Goal: Transaction & Acquisition: Purchase product/service

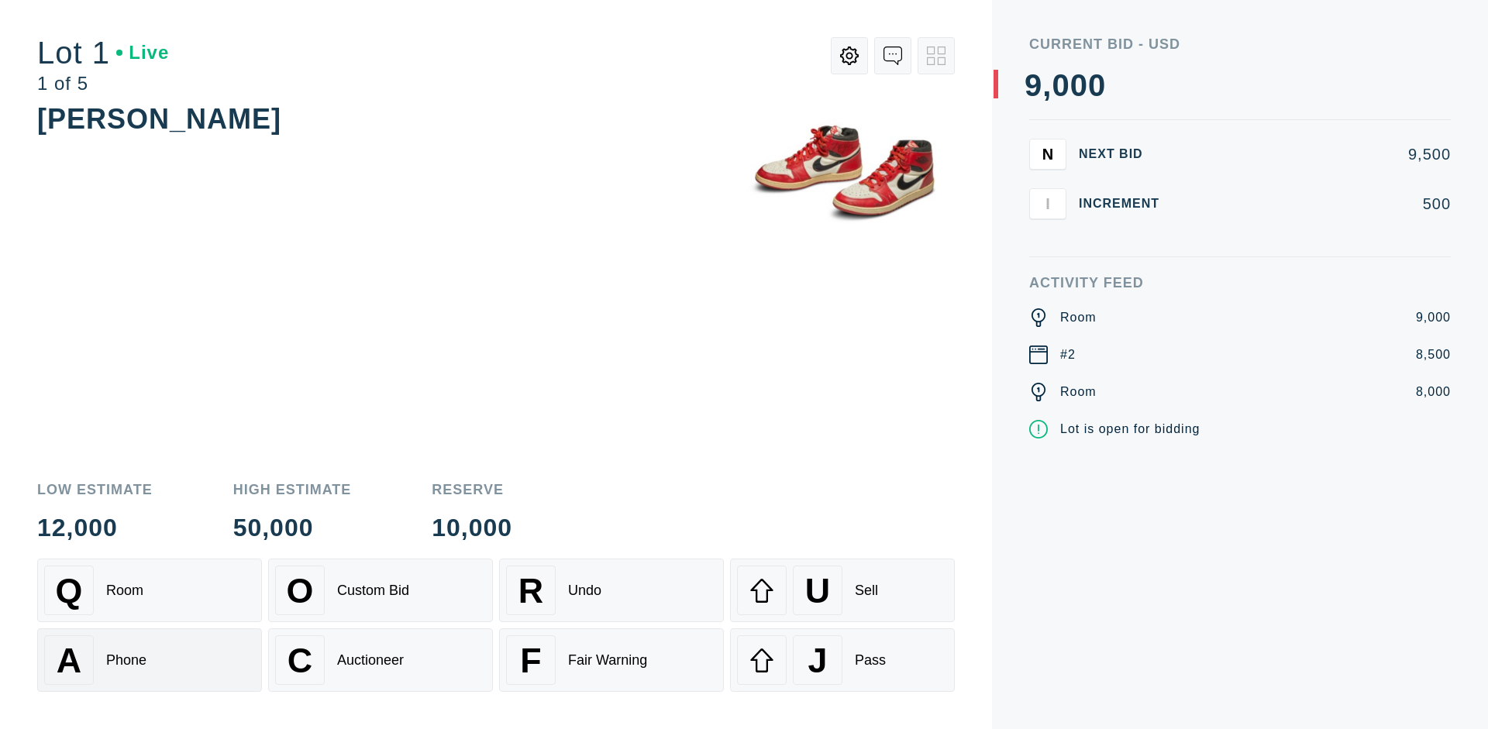
click at [150, 660] on div "A Phone" at bounding box center [149, 660] width 211 height 50
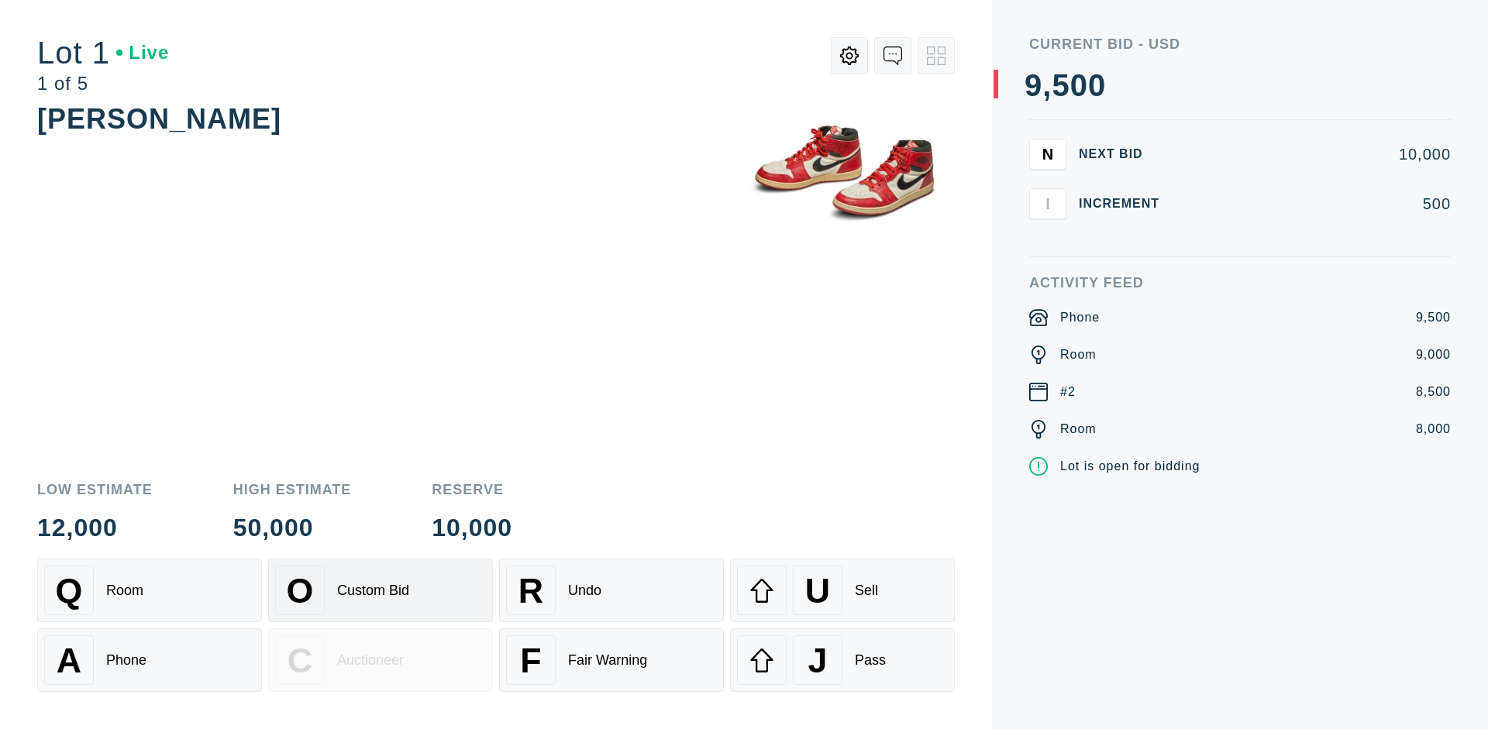
click at [380, 590] on div "Custom Bid" at bounding box center [373, 591] width 72 height 16
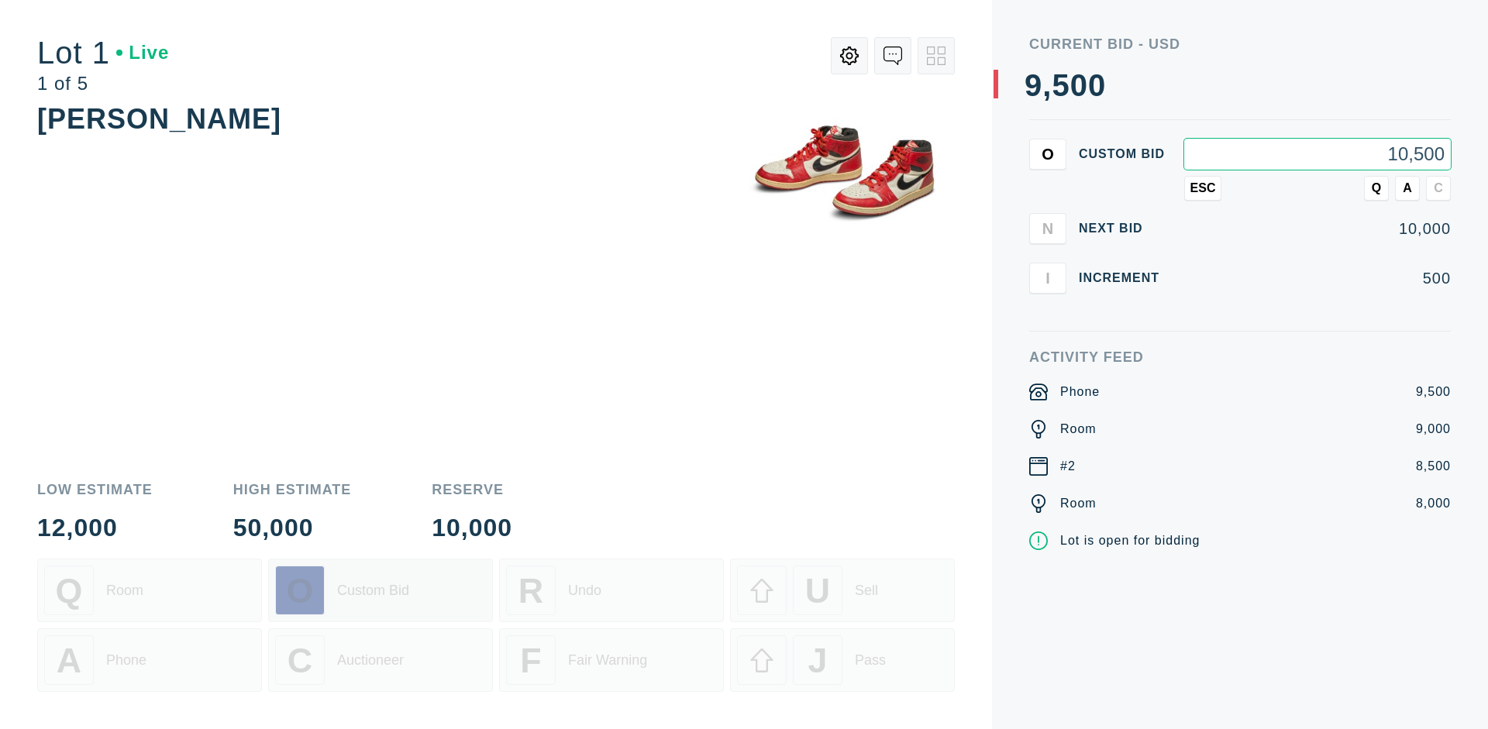
type input "10,500"
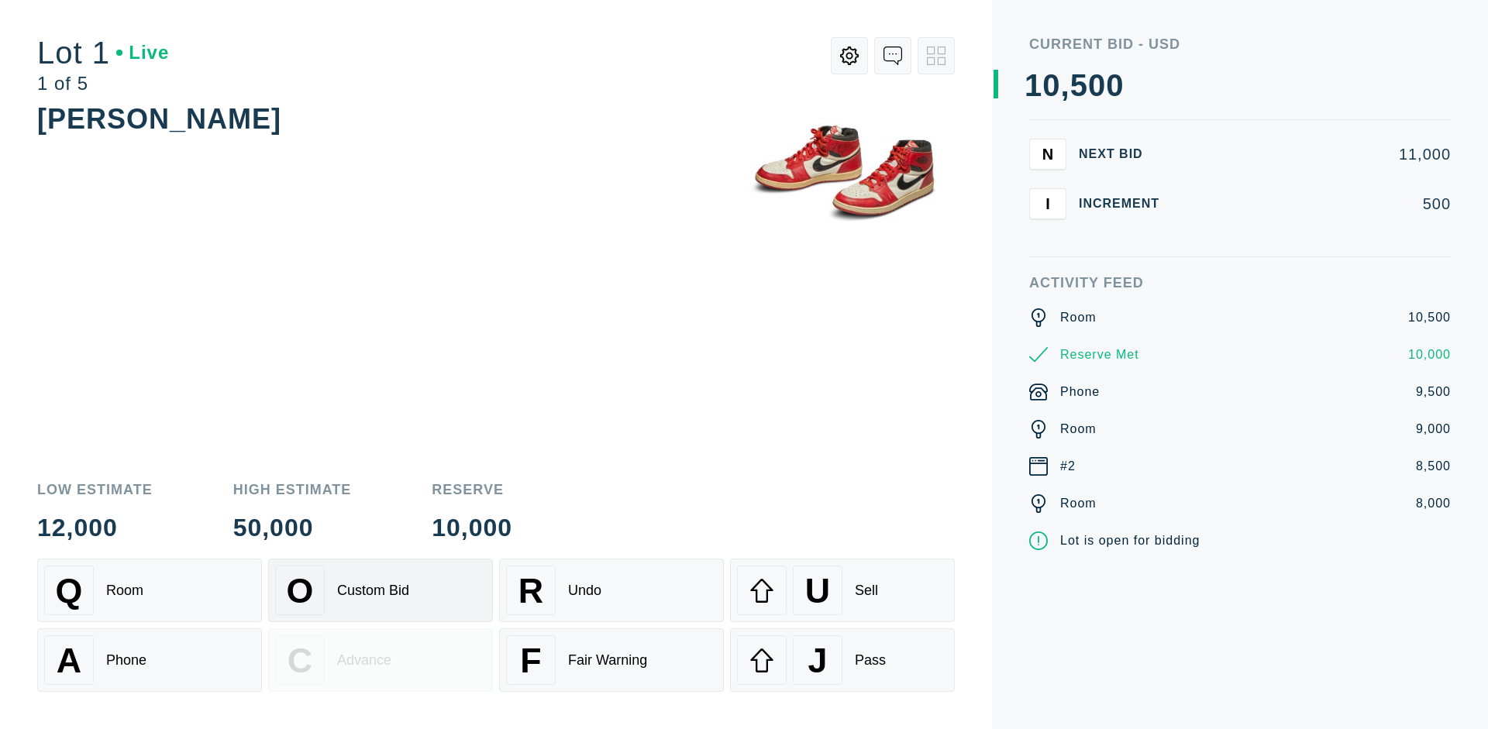
click at [380, 590] on div "Custom Bid" at bounding box center [373, 591] width 72 height 16
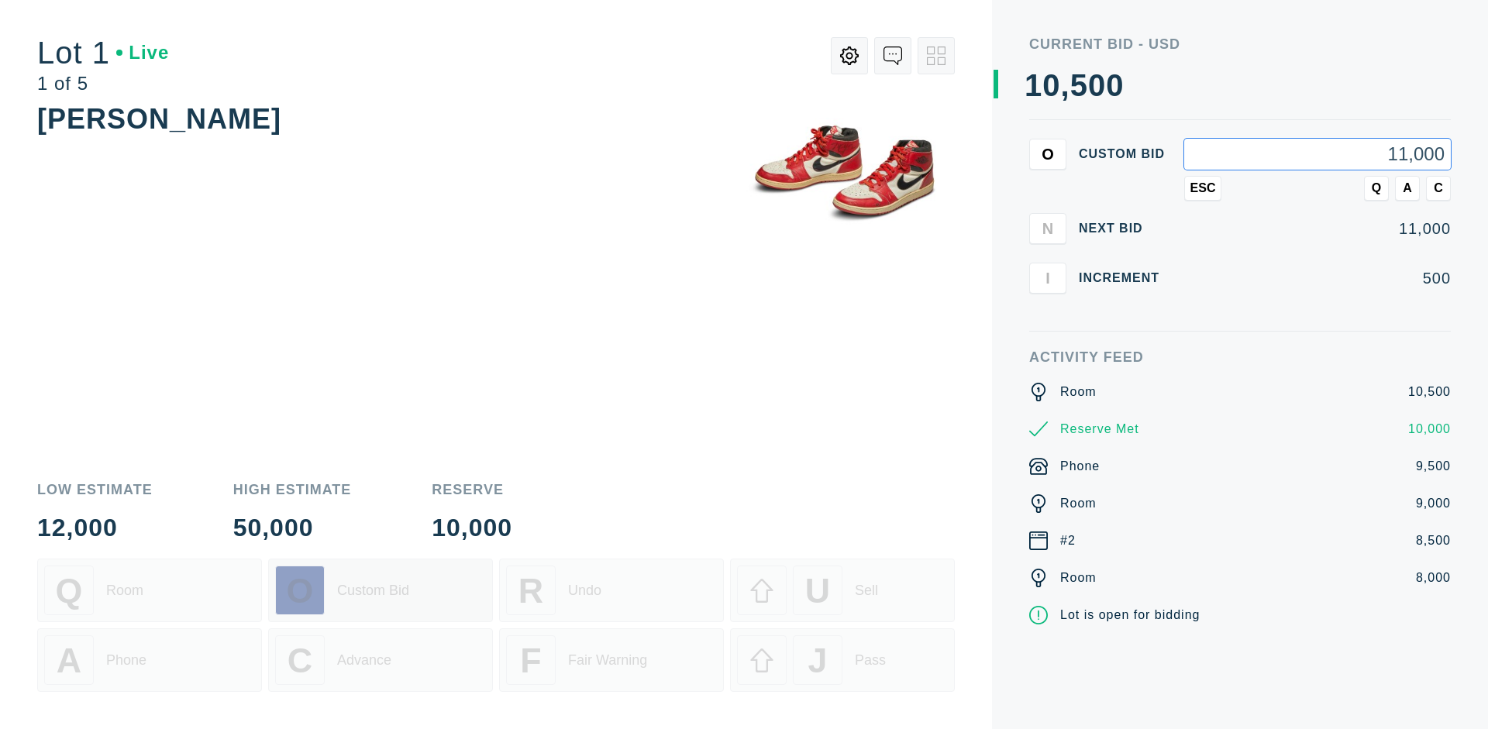
type input "11,000"
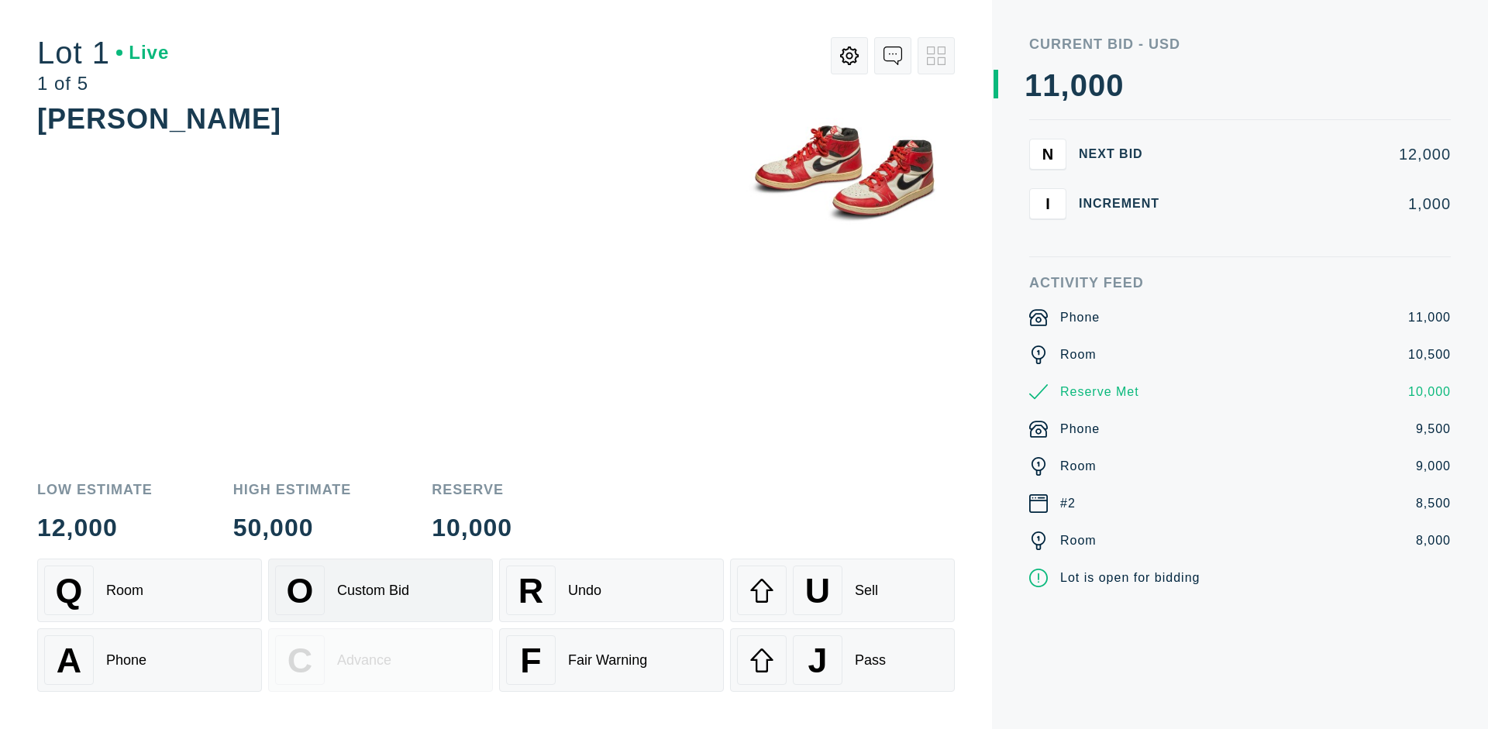
click at [150, 590] on div "Q Room" at bounding box center [149, 591] width 211 height 50
